Goal: Task Accomplishment & Management: Manage account settings

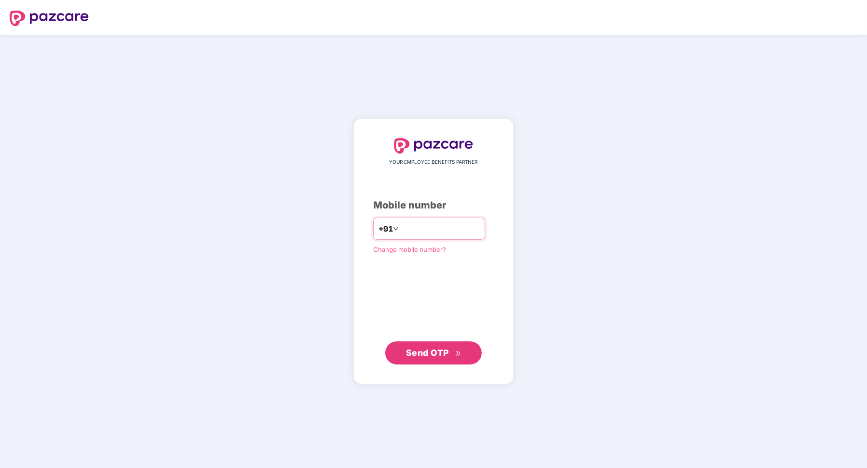
click at [422, 235] on input "number" at bounding box center [439, 228] width 79 height 15
paste input "**********"
type input "**********"
click at [431, 352] on span "Send OTP" at bounding box center [427, 352] width 43 height 10
click at [445, 232] on input "**********" at bounding box center [439, 228] width 79 height 15
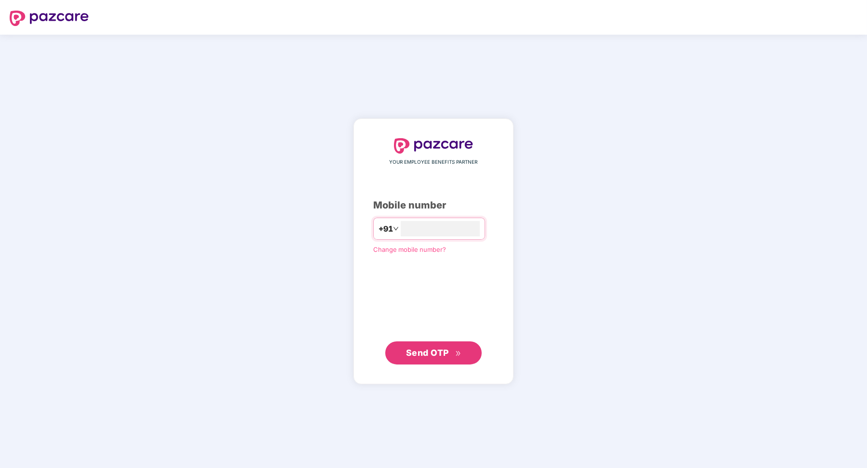
type input "**********"
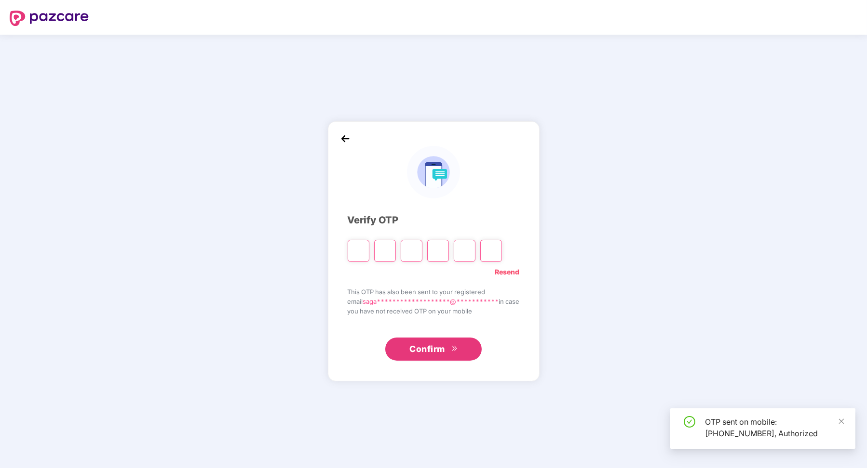
type input "*"
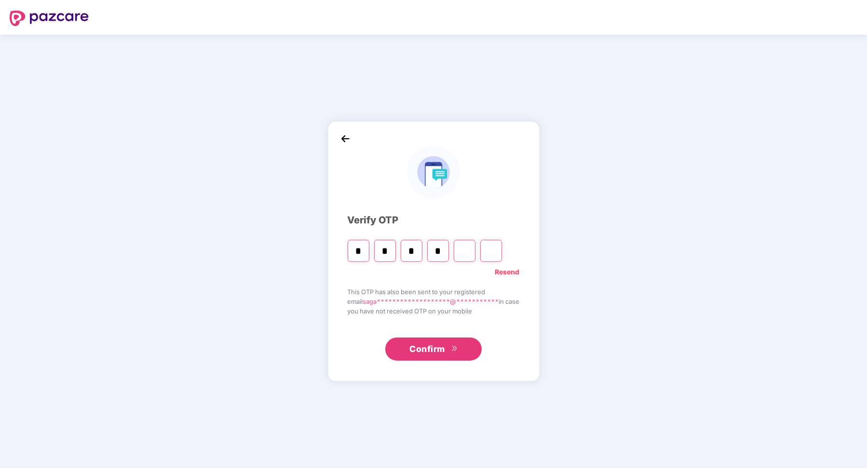
type input "*"
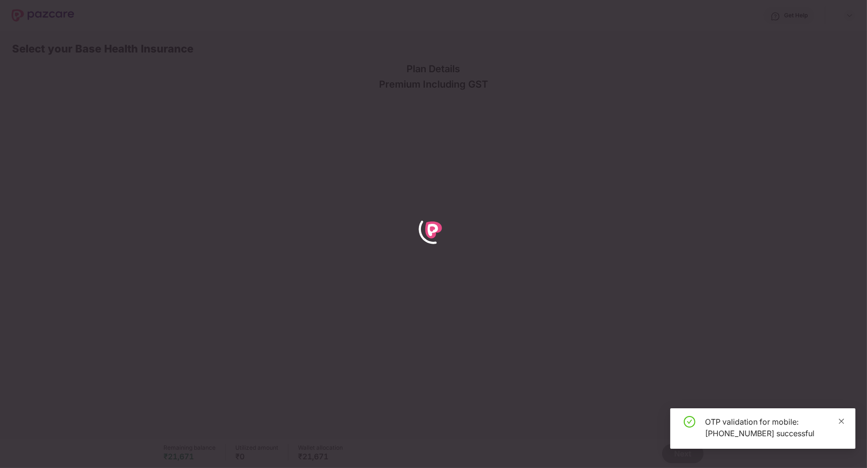
click at [840, 417] on span at bounding box center [841, 421] width 7 height 8
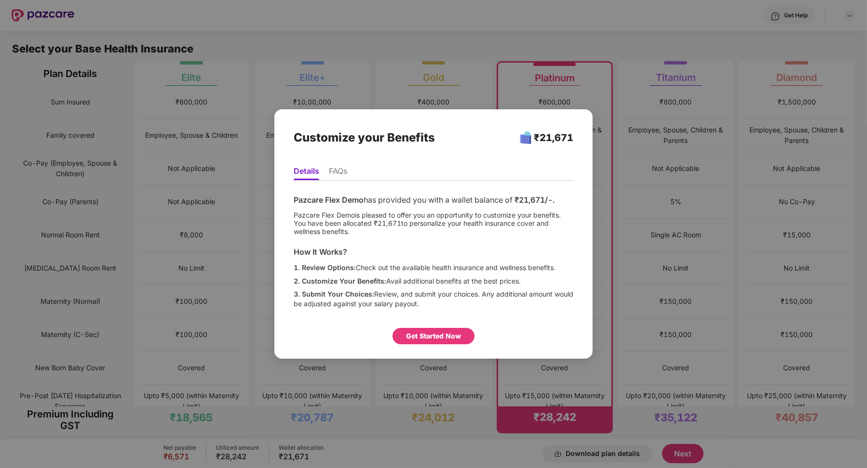
click at [463, 337] on div "Get Started Now" at bounding box center [433, 336] width 82 height 16
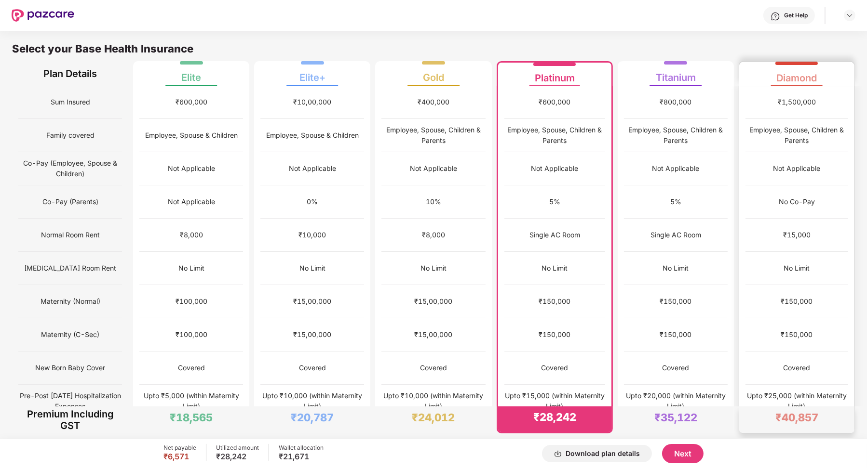
click at [794, 276] on div "No Limit" at bounding box center [796, 268] width 103 height 33
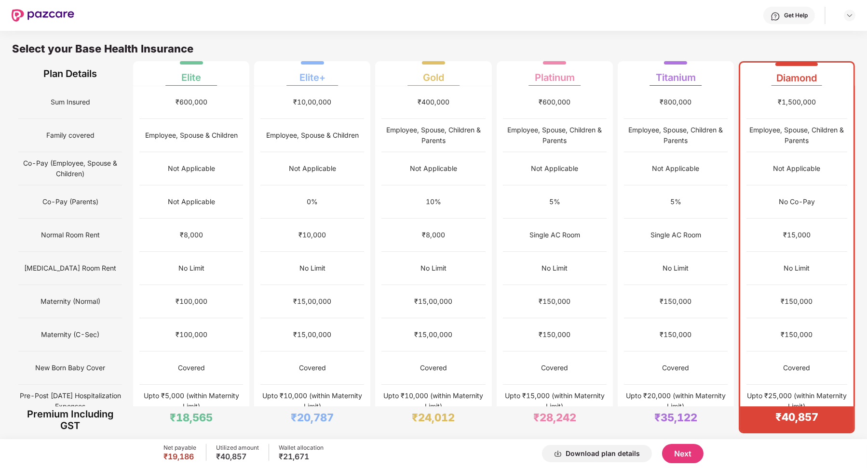
click at [686, 459] on button "Next" at bounding box center [682, 453] width 41 height 19
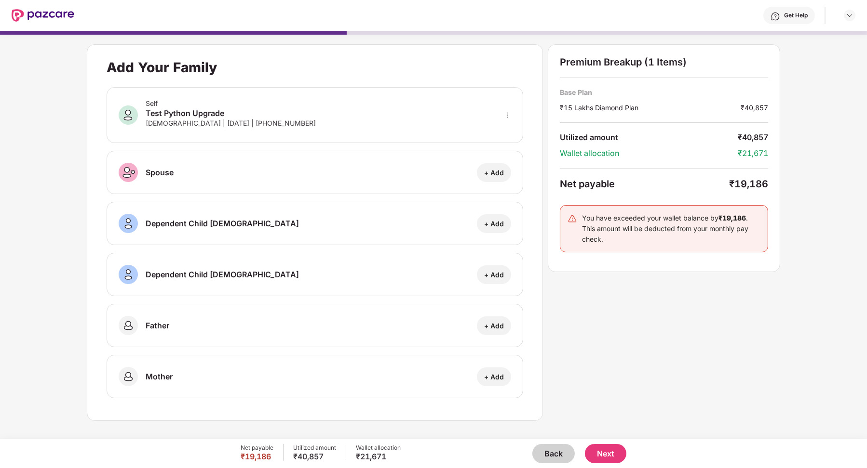
click at [570, 452] on button "Back" at bounding box center [553, 453] width 42 height 19
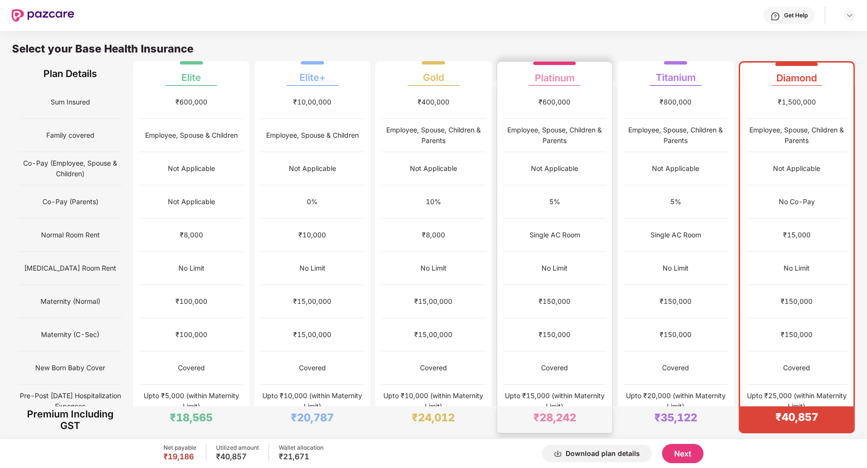
click at [543, 293] on div "₹150,000" at bounding box center [554, 301] width 103 height 33
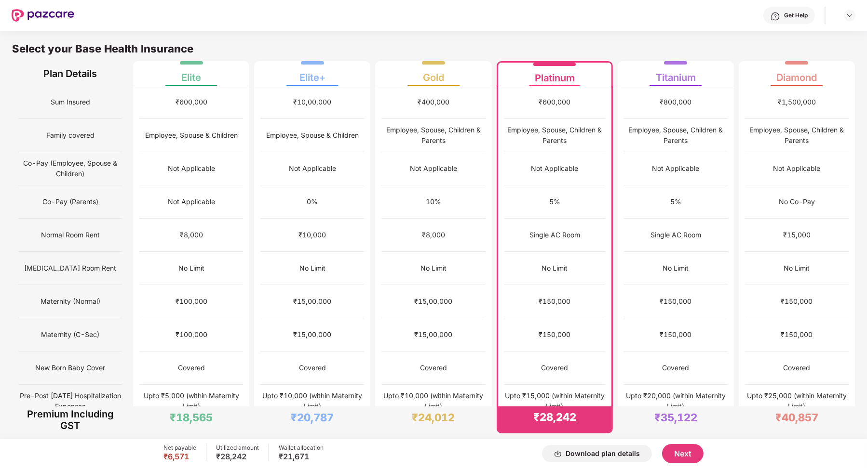
click at [689, 451] on button "Next" at bounding box center [682, 453] width 41 height 19
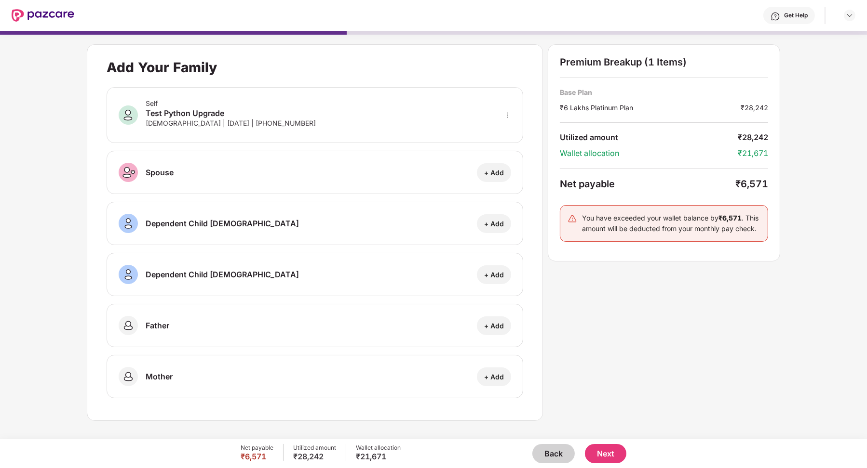
click at [602, 449] on button "Next" at bounding box center [605, 453] width 41 height 19
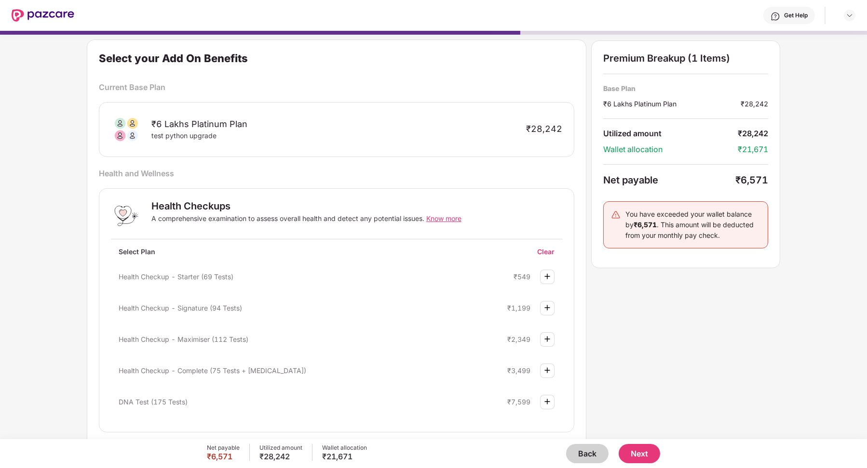
click at [546, 276] on img at bounding box center [547, 277] width 12 height 12
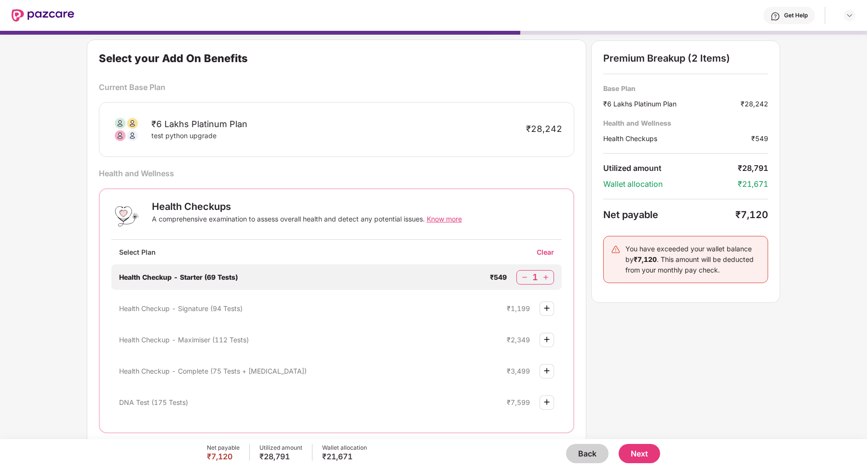
click at [547, 276] on img at bounding box center [546, 278] width 10 height 10
click at [642, 448] on button "Next" at bounding box center [638, 453] width 41 height 19
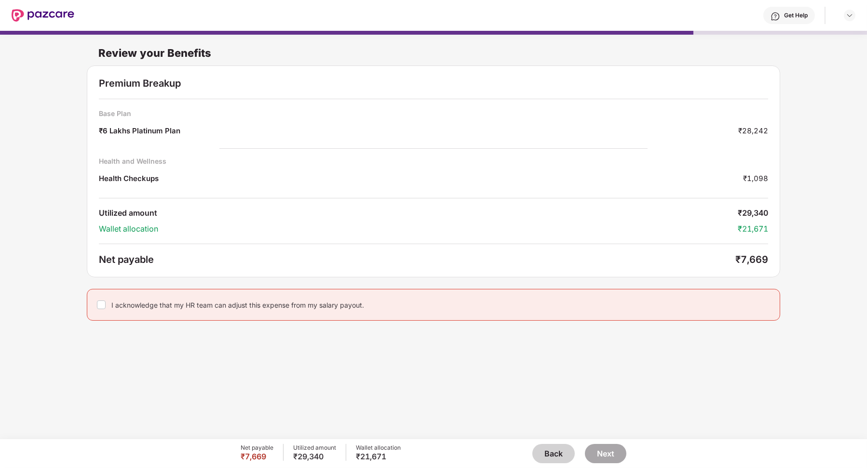
click at [94, 298] on div "I acknowledge that my HR team can adjust this expense from my salary payout." at bounding box center [433, 305] width 693 height 32
click at [609, 449] on button "Next" at bounding box center [605, 453] width 41 height 19
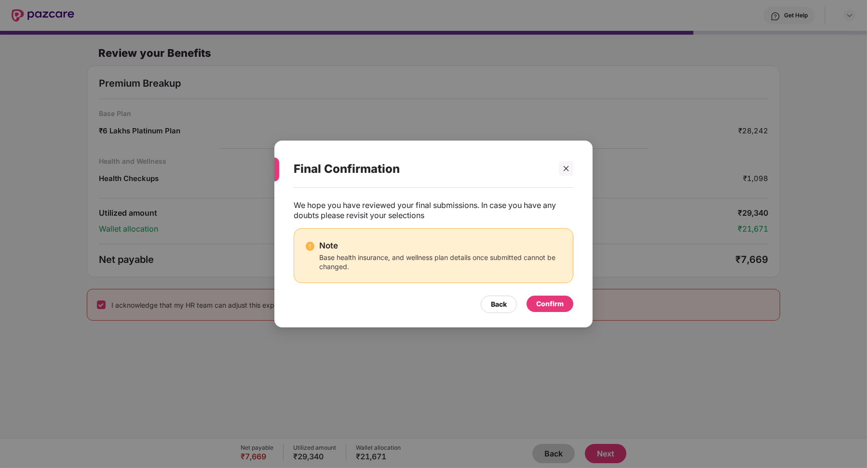
click at [557, 304] on div "Confirm" at bounding box center [549, 304] width 27 height 11
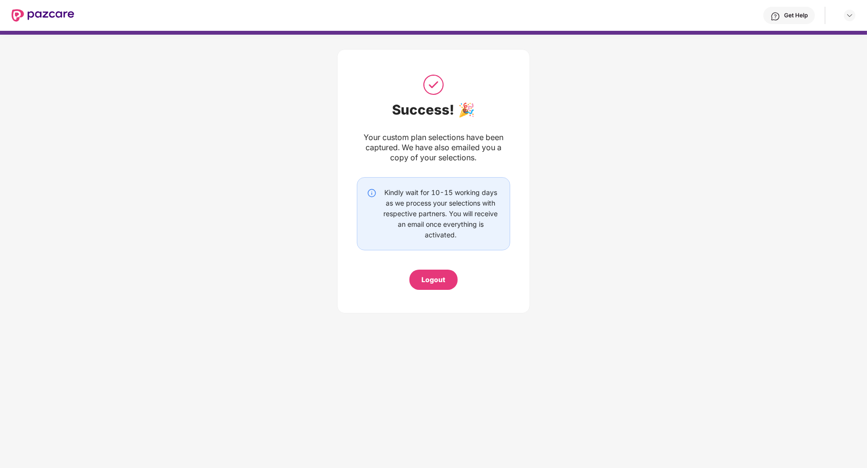
click at [439, 276] on div "Logout" at bounding box center [434, 280] width 24 height 11
